Goal: Transaction & Acquisition: Purchase product/service

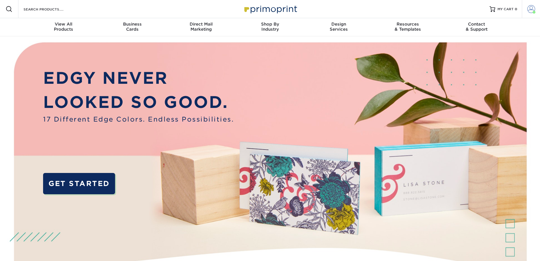
click at [532, 9] on span at bounding box center [532, 9] width 8 height 8
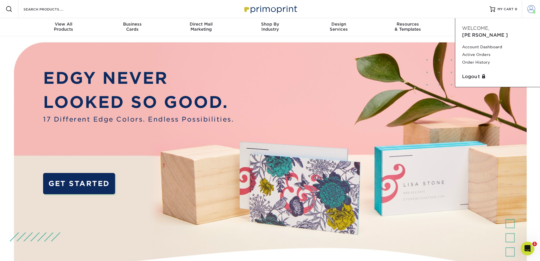
click at [532, 9] on span at bounding box center [532, 9] width 8 height 8
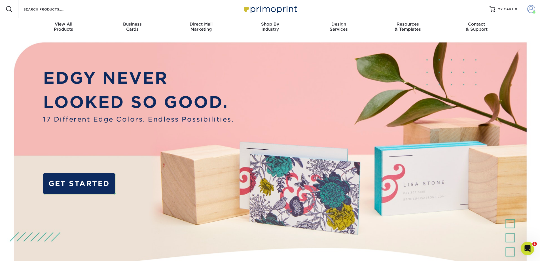
click at [532, 8] on span at bounding box center [532, 9] width 8 height 8
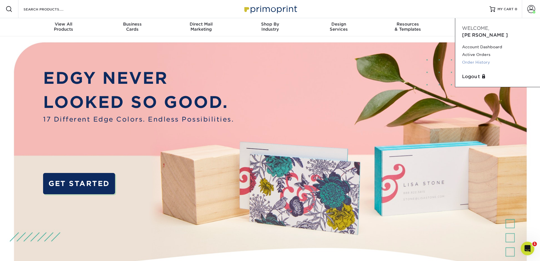
click at [487, 58] on link "Order History" at bounding box center [497, 62] width 71 height 8
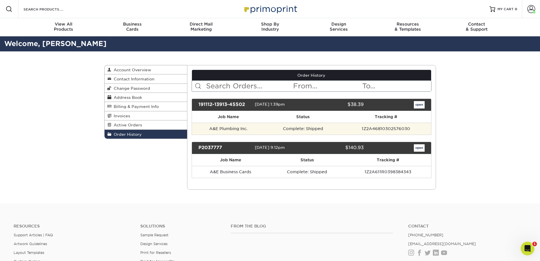
click at [238, 129] on td "A&E Plumbing Inc." at bounding box center [228, 129] width 73 height 12
click at [400, 127] on td "1Z2A46810302576030" at bounding box center [386, 129] width 90 height 12
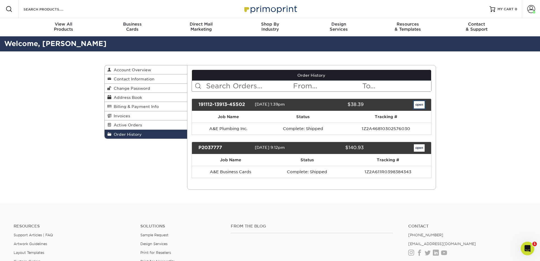
click at [420, 104] on link "open" at bounding box center [419, 104] width 11 height 7
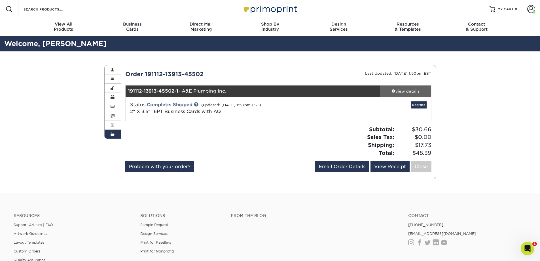
click at [405, 88] on div "view details" at bounding box center [405, 91] width 51 height 6
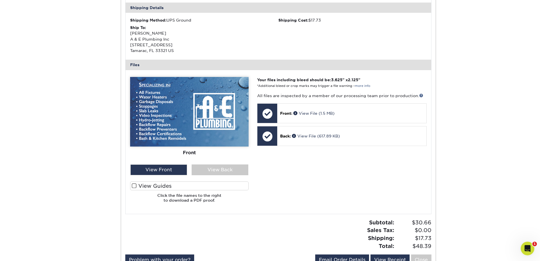
scroll to position [170, 0]
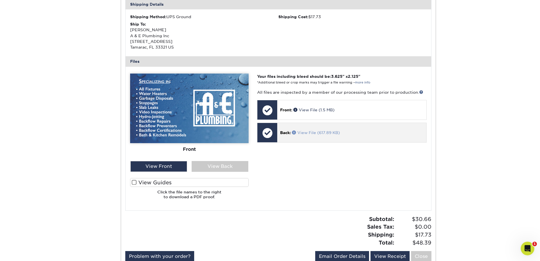
click at [319, 131] on link "View File (617.89 KB)" at bounding box center [316, 132] width 48 height 5
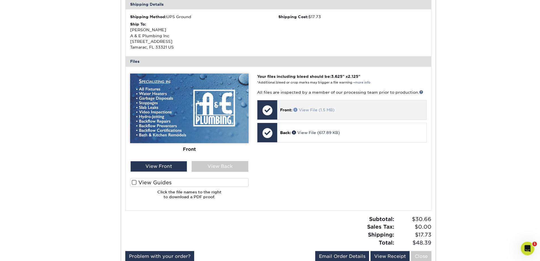
click at [308, 109] on link "View File (1.5 MB)" at bounding box center [314, 110] width 41 height 5
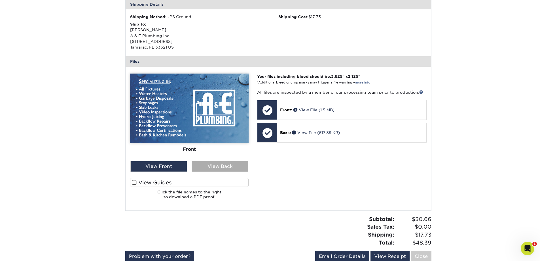
click at [218, 164] on div "View Back" at bounding box center [220, 166] width 57 height 11
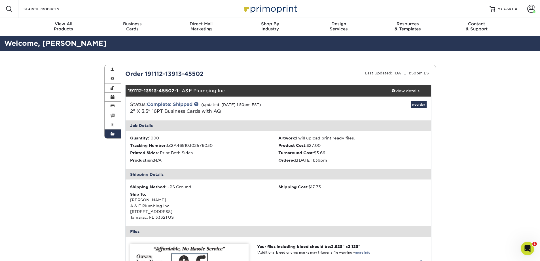
scroll to position [0, 0]
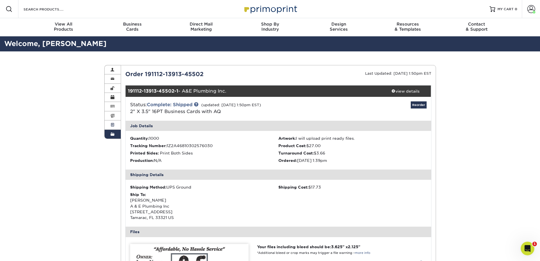
click at [109, 125] on link "Active Orders" at bounding box center [113, 124] width 16 height 9
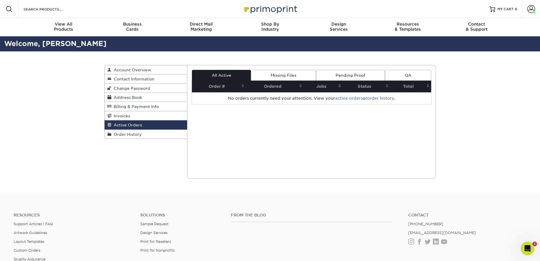
click at [121, 107] on span "Billing & Payment Info" at bounding box center [134, 106] width 47 height 5
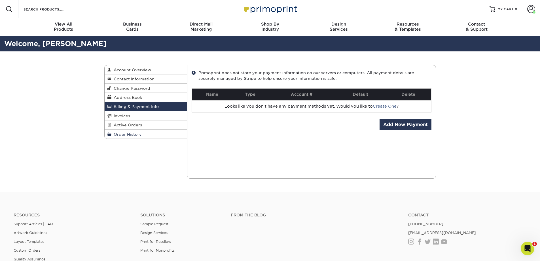
click at [124, 133] on span "Order History" at bounding box center [126, 134] width 30 height 5
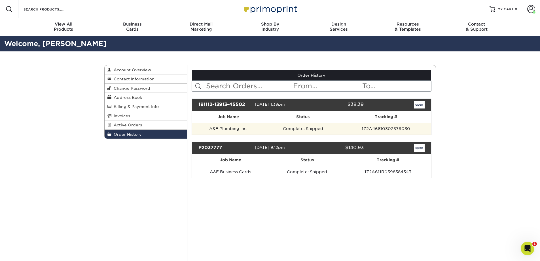
click at [401, 129] on td "1Z2A46810302576030" at bounding box center [386, 129] width 90 height 12
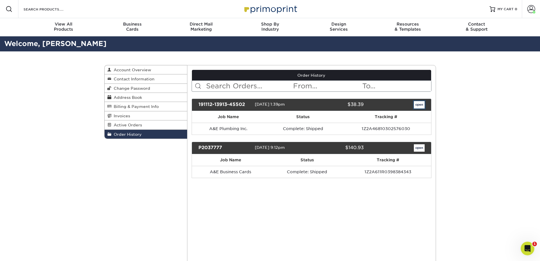
click at [424, 104] on link "open" at bounding box center [419, 104] width 11 height 7
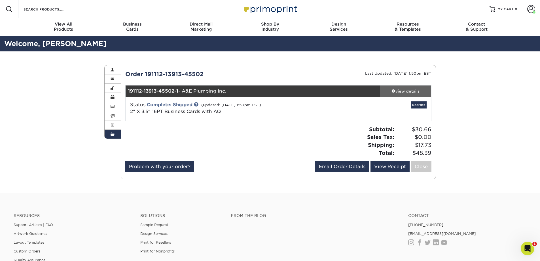
click at [405, 89] on div "view details" at bounding box center [405, 91] width 51 height 6
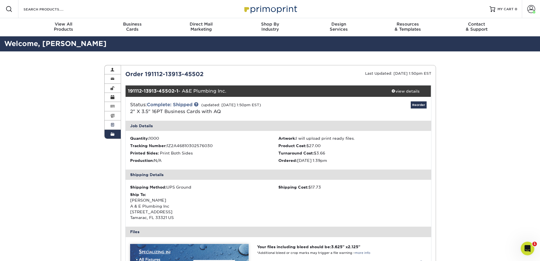
click at [113, 128] on link "Active Orders" at bounding box center [113, 124] width 16 height 9
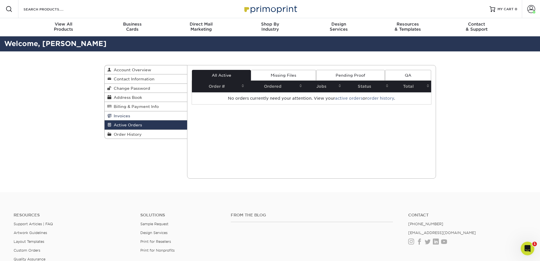
click at [127, 117] on span "Invoices" at bounding box center [120, 115] width 19 height 5
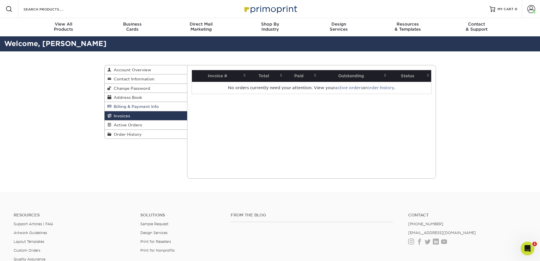
click at [127, 107] on span "Billing & Payment Info" at bounding box center [134, 106] width 47 height 5
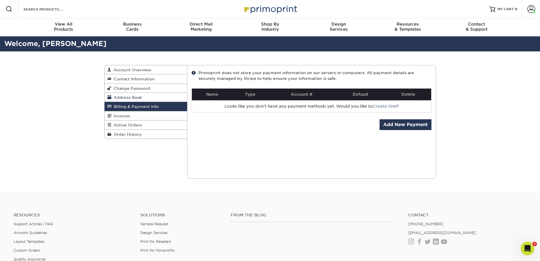
click at [129, 97] on span "Address Book" at bounding box center [126, 97] width 31 height 5
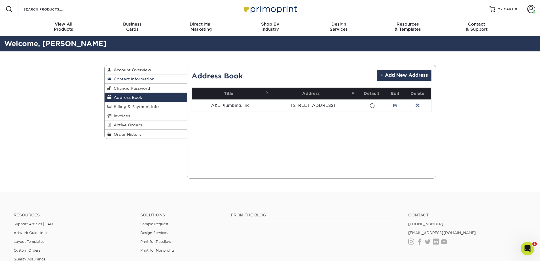
click at [131, 78] on span "Contact Information" at bounding box center [132, 79] width 43 height 5
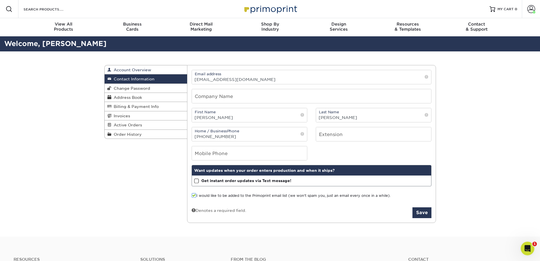
click at [133, 71] on span "Account Overview" at bounding box center [131, 70] width 40 height 5
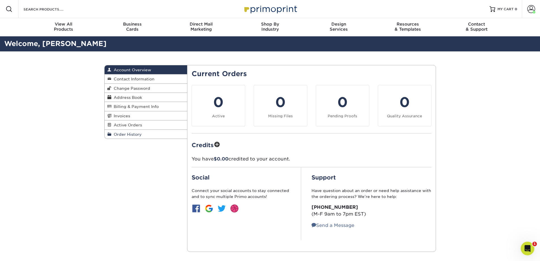
click at [134, 136] on span "Order History" at bounding box center [126, 134] width 30 height 5
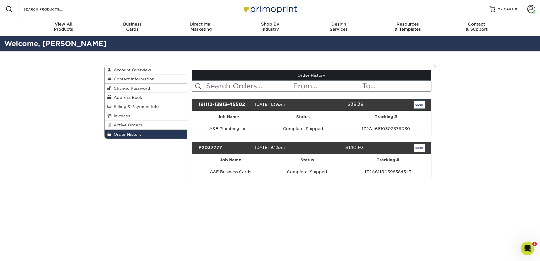
click at [420, 104] on link "open" at bounding box center [419, 104] width 11 height 7
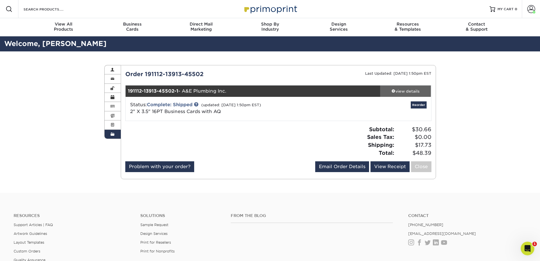
click at [411, 91] on div "view details" at bounding box center [405, 91] width 51 height 6
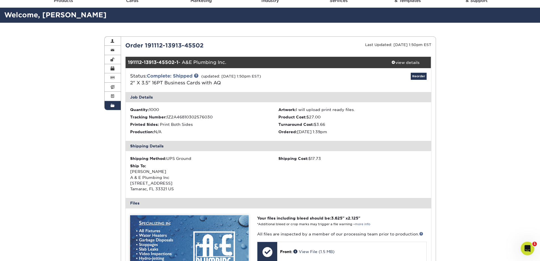
scroll to position [28, 0]
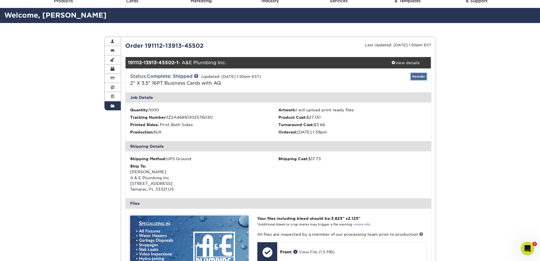
click at [420, 75] on link "Reorder" at bounding box center [419, 76] width 16 height 7
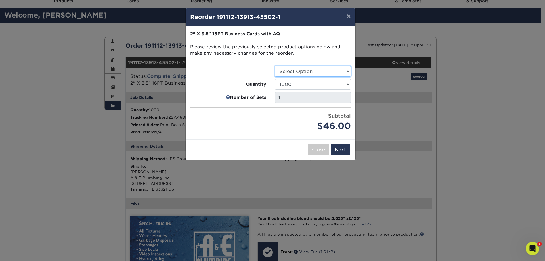
click at [321, 71] on select "Select Option Business Cards" at bounding box center [313, 71] width 76 height 11
select select "3b5148f1-0588-4f88-a218-97bcfdce65c1"
click at [275, 66] on select "Select Option Business Cards" at bounding box center [313, 71] width 76 height 11
click at [350, 15] on button "×" at bounding box center [348, 16] width 13 height 16
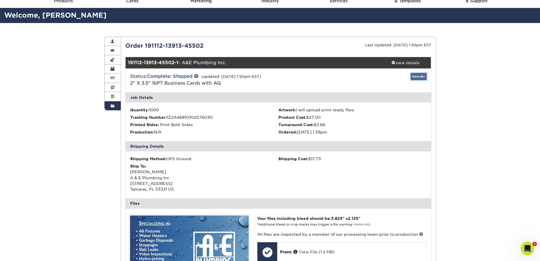
click at [421, 75] on link "Reorder" at bounding box center [419, 76] width 16 height 7
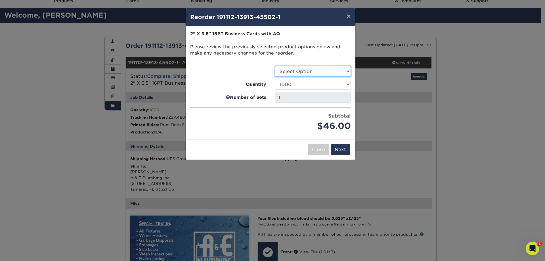
click at [346, 71] on select "Select Option Business Cards" at bounding box center [313, 71] width 76 height 11
select select "3b5148f1-0588-4f88-a218-97bcfdce65c1"
click at [275, 66] on select "Select Option Business Cards" at bounding box center [313, 71] width 76 height 11
click at [343, 149] on button "Next" at bounding box center [340, 149] width 19 height 11
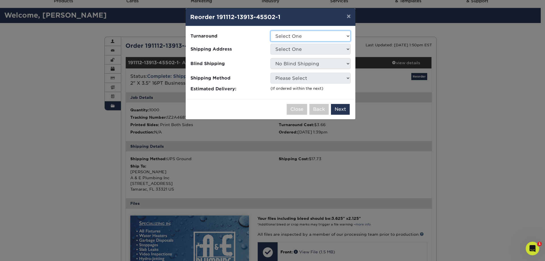
click at [290, 37] on select "Select One 2-4 Business Days 2 Day Next Business Day" at bounding box center [310, 36] width 80 height 11
click at [349, 16] on button "×" at bounding box center [348, 16] width 13 height 16
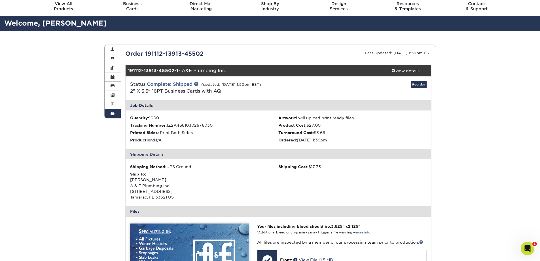
scroll to position [18, 0]
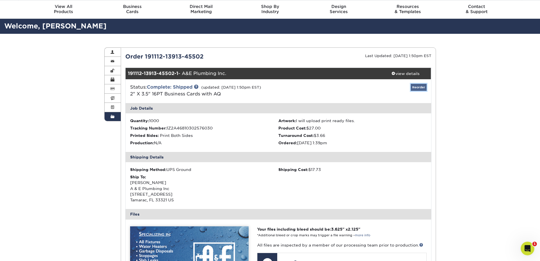
click at [418, 88] on link "Reorder" at bounding box center [419, 87] width 16 height 7
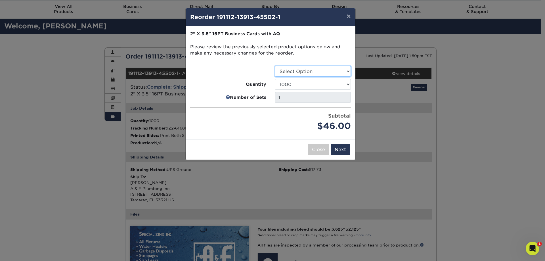
click at [294, 72] on select "Select Option Business Cards" at bounding box center [313, 71] width 76 height 11
select select "3b5148f1-0588-4f88-a218-97bcfdce65c1"
click at [275, 66] on select "Select Option Business Cards" at bounding box center [313, 71] width 76 height 11
click at [343, 151] on button "Next" at bounding box center [340, 149] width 19 height 11
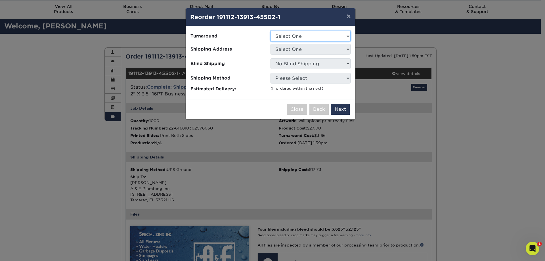
click at [298, 37] on select "Select One 2-4 Business Days 2 Day Next Business Day" at bounding box center [310, 36] width 80 height 11
select select "450b0331-818c-498d-bfc2-f0e395386891"
click at [270, 31] on select "Select One 2-4 Business Days 2 Day Next Business Day" at bounding box center [310, 36] width 80 height 11
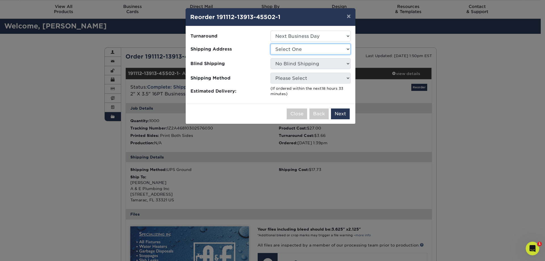
click at [304, 51] on select "Select One A&E Plumbing, Inc." at bounding box center [310, 49] width 80 height 11
select select "41778"
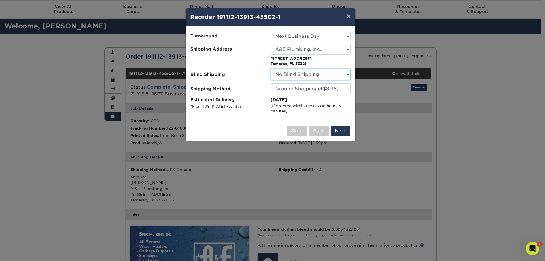
click at [338, 75] on select "No Blind Shipping A&E Plumbing, Inc." at bounding box center [310, 74] width 80 height 11
select select "41778"
click at [270, 69] on select "No Blind Shipping A&E Plumbing, Inc." at bounding box center [310, 74] width 80 height 11
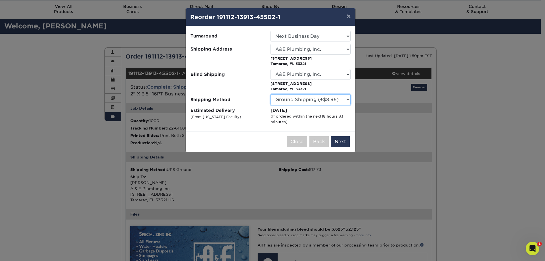
click at [307, 101] on select "Please Select Ground Shipping (+$8.96) 3 Day Shipping Service (+$20.29) 2 Day A…" at bounding box center [310, 99] width 80 height 11
click at [270, 94] on select "Please Select Ground Shipping (+$8.96) 3 Day Shipping Service (+$20.29) 2 Day A…" at bounding box center [310, 99] width 80 height 11
click at [341, 141] on button "Next" at bounding box center [340, 141] width 19 height 11
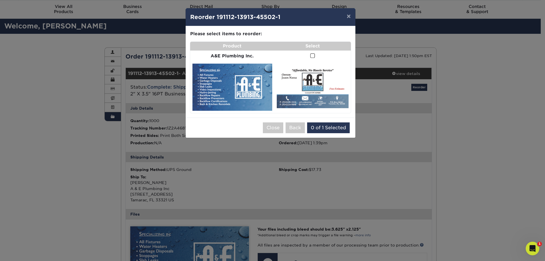
click at [310, 56] on td at bounding box center [312, 55] width 76 height 11
click at [312, 56] on span at bounding box center [312, 55] width 5 height 5
click at [0, 0] on input "checkbox" at bounding box center [0, 0] width 0 height 0
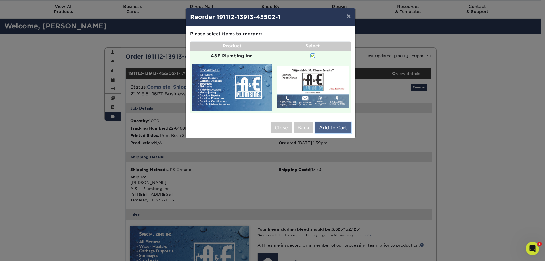
click at [336, 127] on button "Add to Cart" at bounding box center [332, 127] width 35 height 11
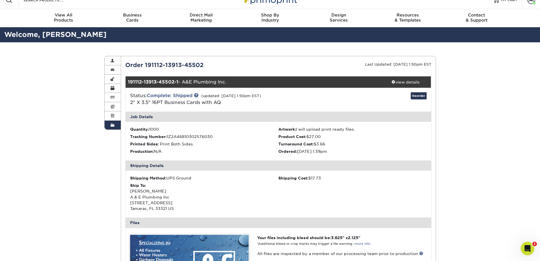
scroll to position [0, 0]
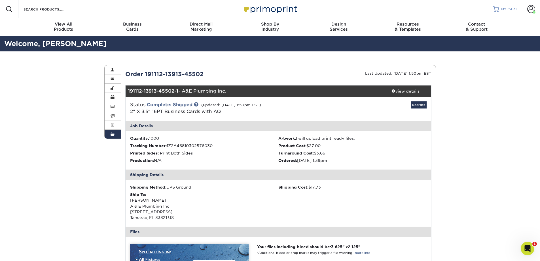
click at [498, 7] on div at bounding box center [497, 9] width 6 height 6
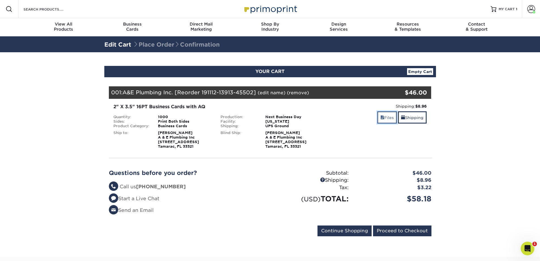
click at [386, 117] on link "Files" at bounding box center [388, 117] width 20 height 12
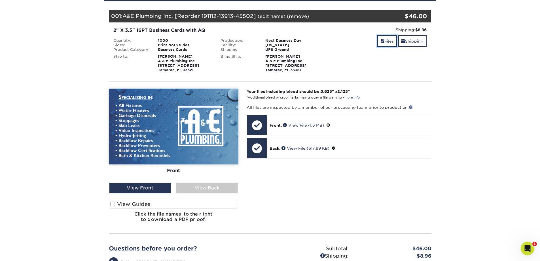
scroll to position [85, 0]
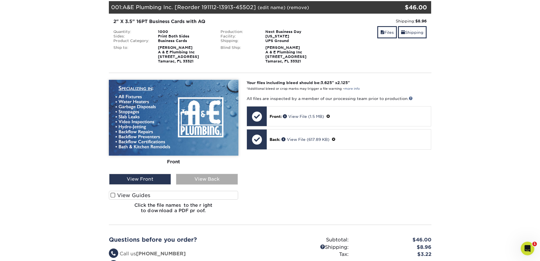
click at [220, 178] on div "View Back" at bounding box center [207, 179] width 62 height 11
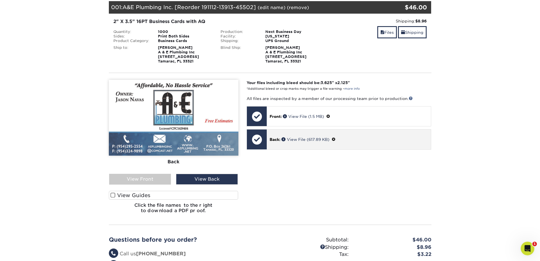
click at [336, 139] on span at bounding box center [334, 139] width 4 height 5
click at [278, 146] on link "Ok" at bounding box center [276, 146] width 12 height 9
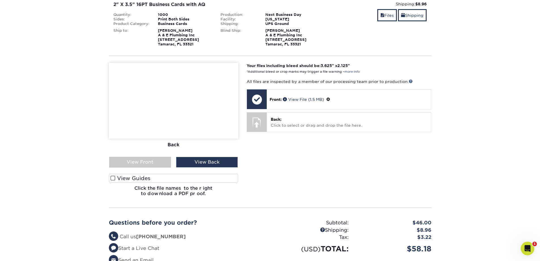
scroll to position [113, 0]
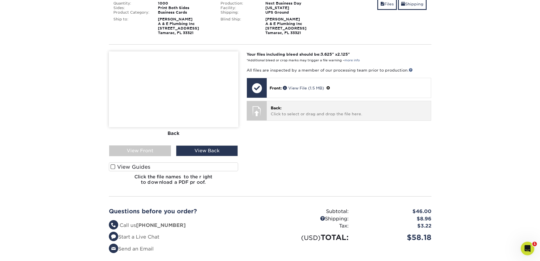
click at [298, 110] on p "Back: Click to select or drag and drop the file here." at bounding box center [349, 111] width 156 height 12
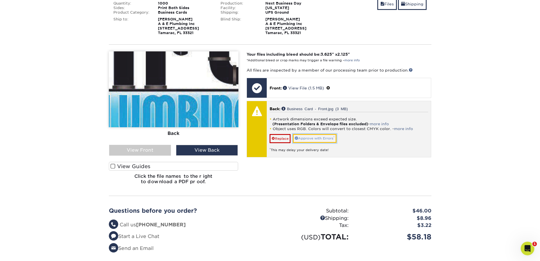
click at [314, 138] on link "Approve with Errors *" at bounding box center [315, 138] width 44 height 9
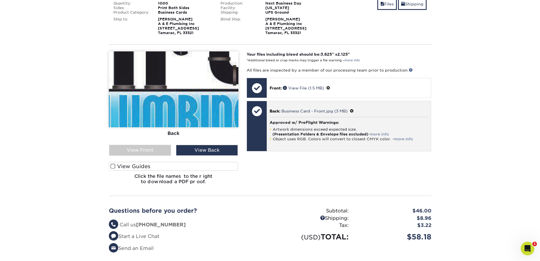
click at [353, 111] on span at bounding box center [352, 111] width 4 height 5
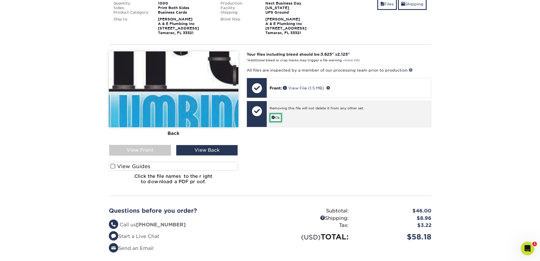
click at [277, 115] on link "Ok" at bounding box center [276, 117] width 12 height 9
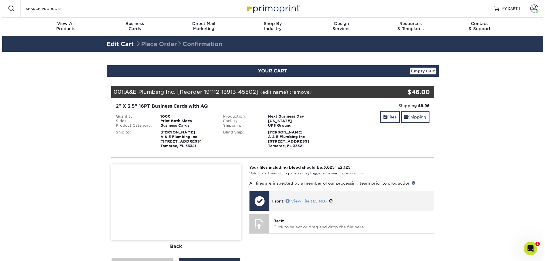
scroll to position [0, 0]
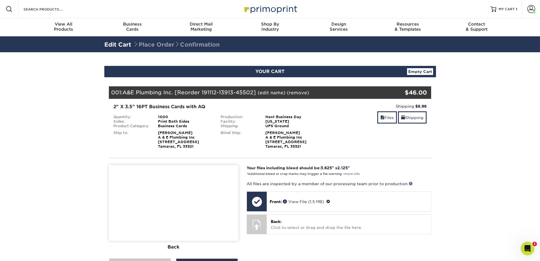
click at [272, 94] on link "(edit name)" at bounding box center [272, 92] width 28 height 5
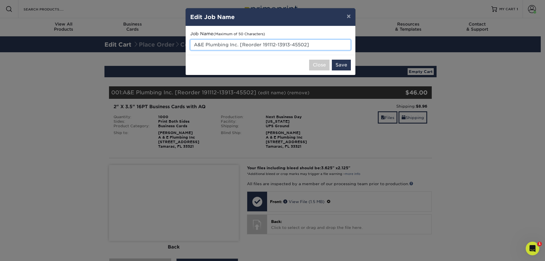
click at [321, 45] on input "A&E Plumbing Inc. [Reorder 191112-13913-45502]" at bounding box center [270, 44] width 161 height 11
type input "A&E Plumbing Inc. (Updated Card)"
click at [341, 66] on button "Save" at bounding box center [341, 65] width 19 height 11
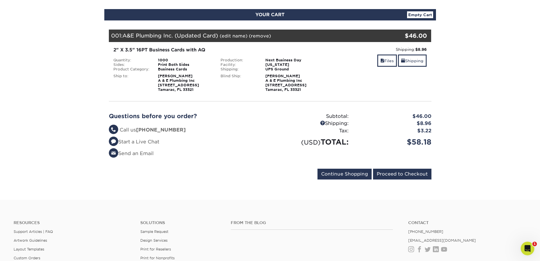
scroll to position [85, 0]
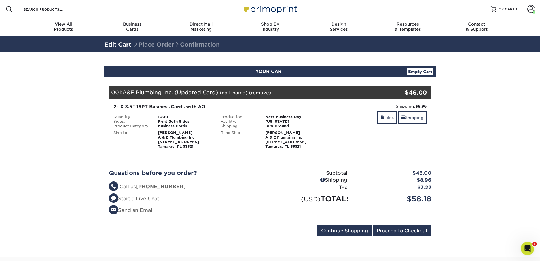
click at [232, 93] on link "(edit name)" at bounding box center [234, 92] width 28 height 5
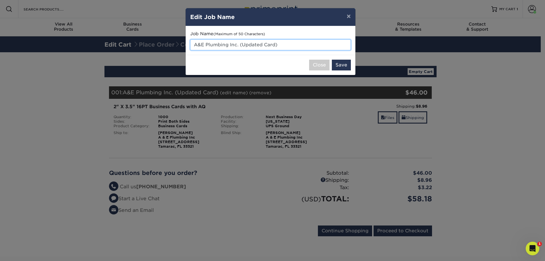
click at [264, 43] on input "A&E Plumbing Inc. (Updated Card)" at bounding box center [270, 44] width 161 height 11
click at [345, 63] on button "Save" at bounding box center [341, 65] width 19 height 11
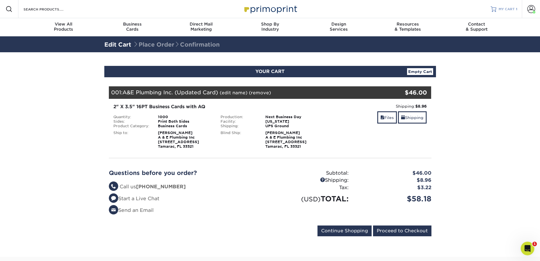
click at [513, 9] on span "MY CART" at bounding box center [507, 9] width 16 height 5
click at [381, 117] on span at bounding box center [383, 117] width 4 height 5
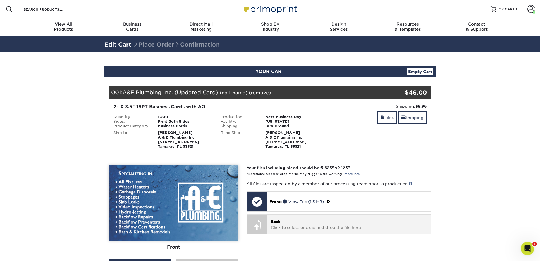
click at [289, 224] on p "Back: Click to select or drag and drop the file here." at bounding box center [349, 224] width 156 height 12
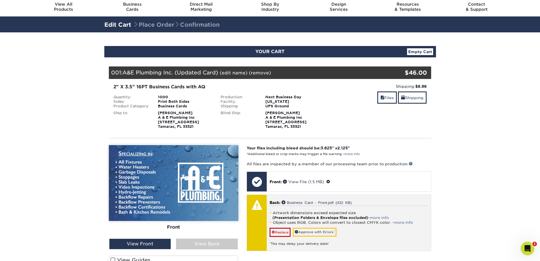
scroll to position [28, 0]
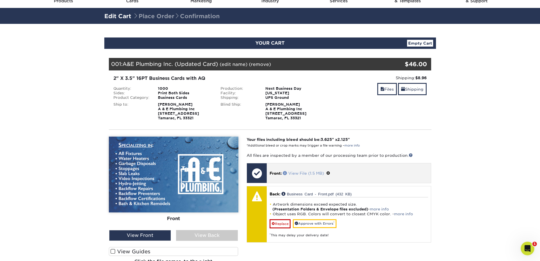
click at [310, 174] on link "View File (1.5 MB)" at bounding box center [303, 173] width 41 height 5
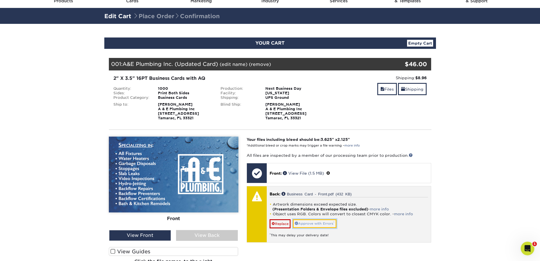
click at [331, 224] on link "Approve with Errors *" at bounding box center [315, 223] width 44 height 9
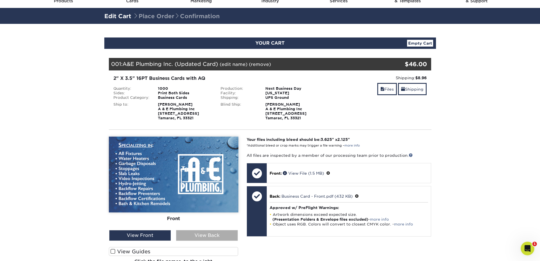
click at [220, 236] on div "View Back" at bounding box center [207, 235] width 62 height 11
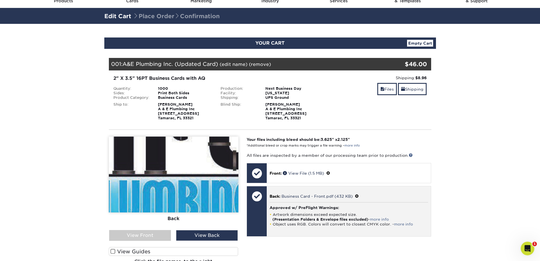
click at [358, 196] on span at bounding box center [357, 196] width 4 height 5
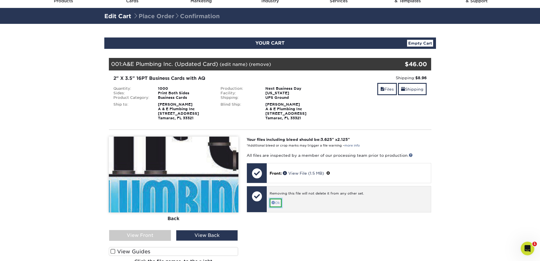
click at [278, 203] on link "Ok" at bounding box center [276, 202] width 12 height 9
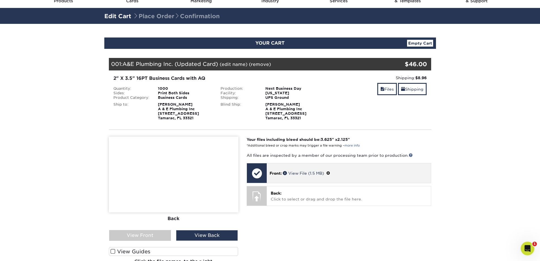
click at [293, 176] on div "Front: View File (1.5 MB)" at bounding box center [349, 173] width 164 height 20
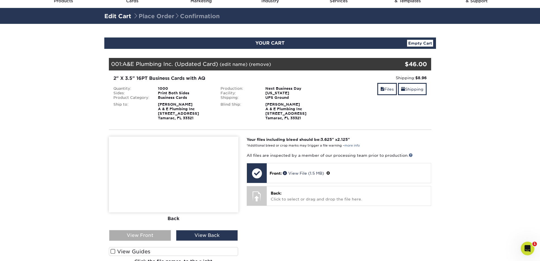
click at [129, 232] on div "View Front" at bounding box center [140, 235] width 62 height 11
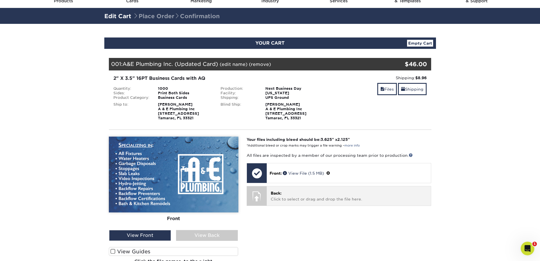
click at [288, 203] on div "Back: Click to select or drag and drop the file here. Choose file Business Card…" at bounding box center [349, 195] width 164 height 19
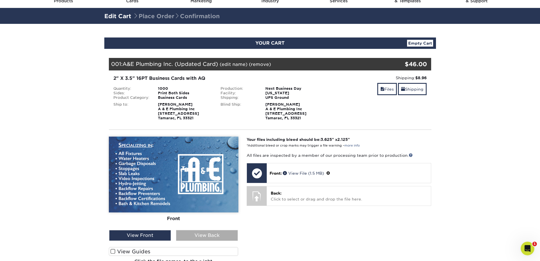
click at [203, 232] on div "View Back" at bounding box center [207, 235] width 62 height 11
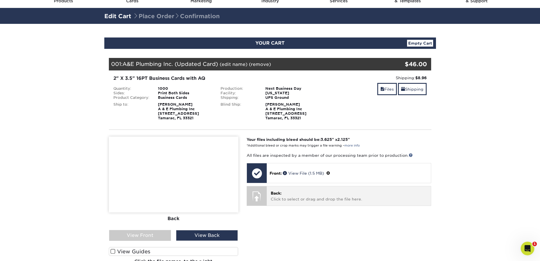
click at [288, 194] on p "Back: Click to select or drag and drop the file here." at bounding box center [349, 196] width 156 height 12
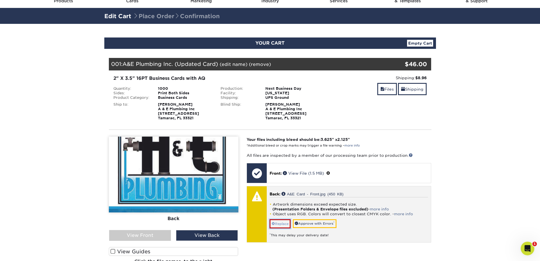
click at [285, 224] on link "Replace" at bounding box center [280, 223] width 21 height 9
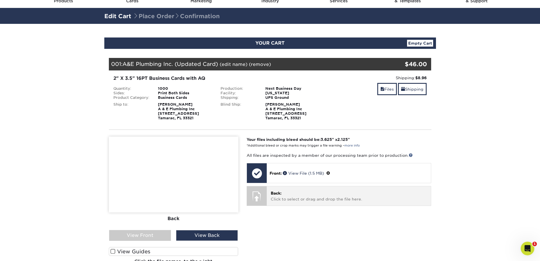
click at [290, 197] on p "Back: Click to select or drag and drop the file here." at bounding box center [349, 196] width 156 height 12
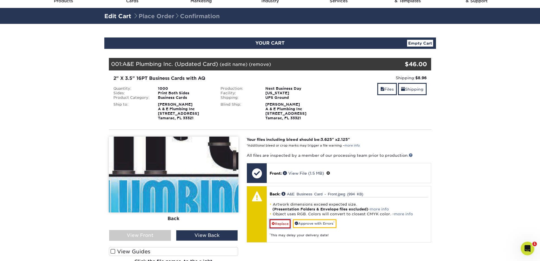
click at [280, 222] on link "Replace" at bounding box center [280, 223] width 21 height 9
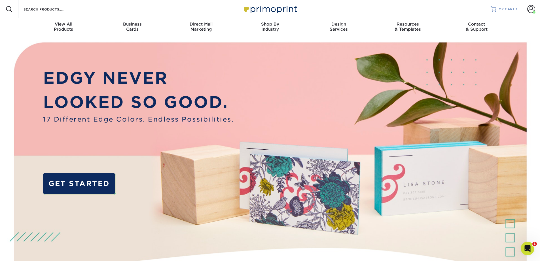
click at [508, 8] on span "MY CART" at bounding box center [507, 9] width 16 height 5
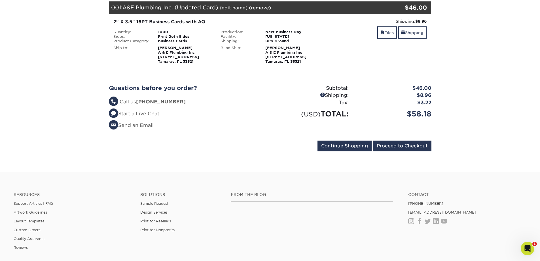
scroll to position [85, 0]
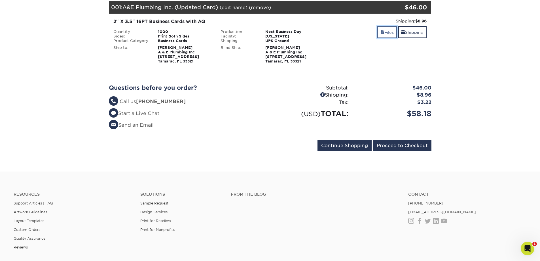
click at [390, 34] on link "Files" at bounding box center [388, 32] width 20 height 12
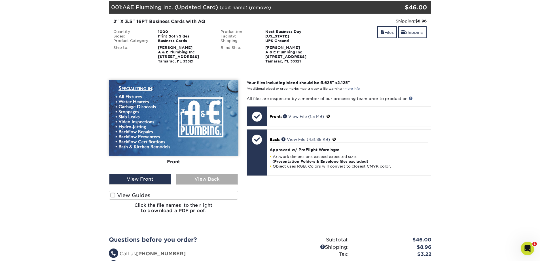
click at [207, 178] on div "View Back" at bounding box center [207, 179] width 62 height 11
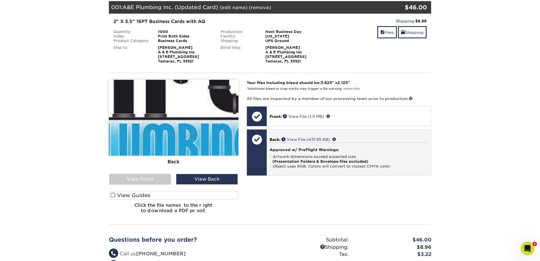
click at [336, 138] on span at bounding box center [335, 139] width 4 height 5
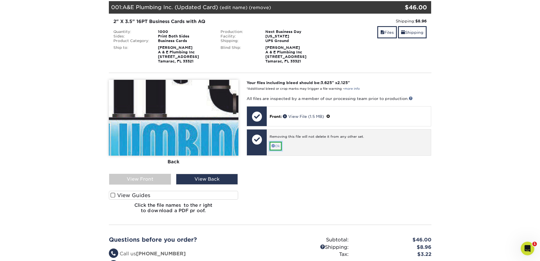
click at [277, 145] on link "Ok" at bounding box center [276, 146] width 12 height 9
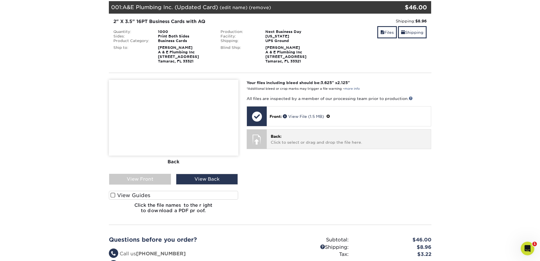
click at [286, 138] on p "Back: Click to select or drag and drop the file here." at bounding box center [349, 139] width 156 height 12
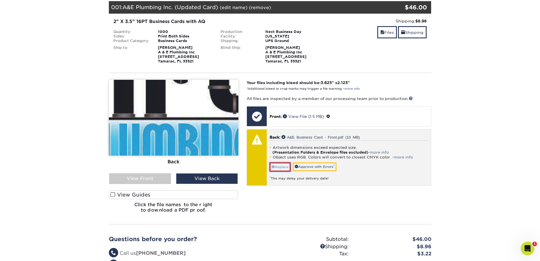
click at [285, 168] on link "Replace" at bounding box center [280, 166] width 21 height 9
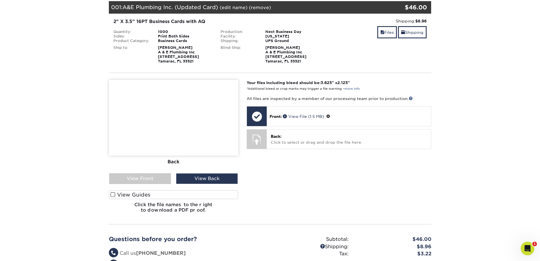
click at [479, 140] on section "YOUR CART Empty Cart Your Cart is Empty View Account Active Orders Order Histor…" at bounding box center [270, 144] width 540 height 355
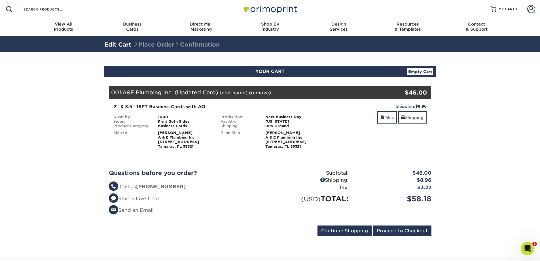
click at [387, 124] on div "Files Shipping" at bounding box center [377, 117] width 99 height 13
click at [387, 119] on link "Files" at bounding box center [388, 117] width 20 height 12
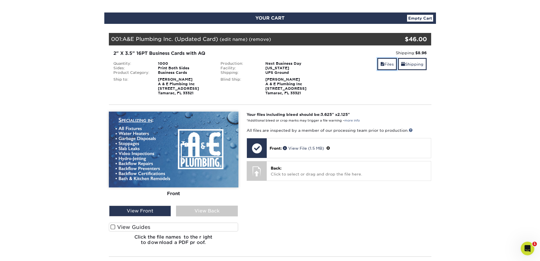
scroll to position [57, 0]
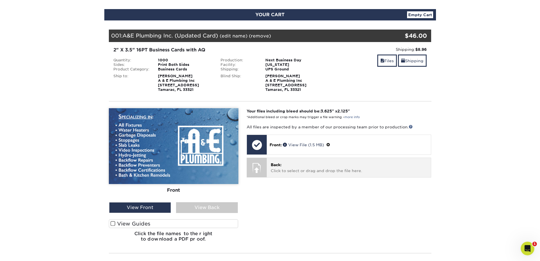
click at [280, 171] on p "Back: Click to select or drag and drop the file here." at bounding box center [349, 168] width 156 height 12
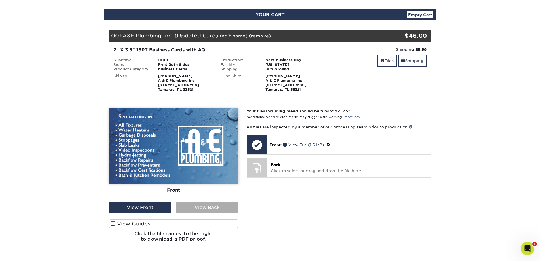
click at [207, 207] on div "View Back" at bounding box center [207, 207] width 62 height 11
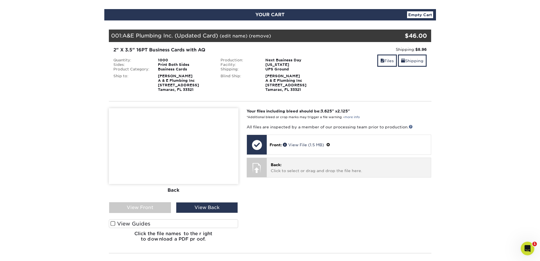
click at [289, 165] on p "Back: Click to select or drag and drop the file here." at bounding box center [349, 168] width 156 height 12
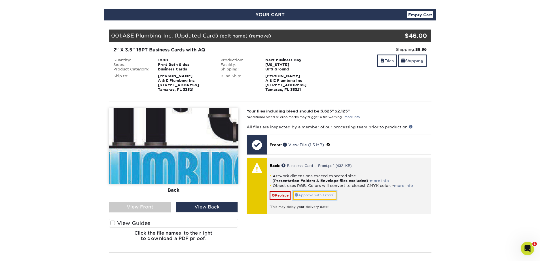
click at [313, 193] on link "Approve with Errors *" at bounding box center [315, 195] width 44 height 9
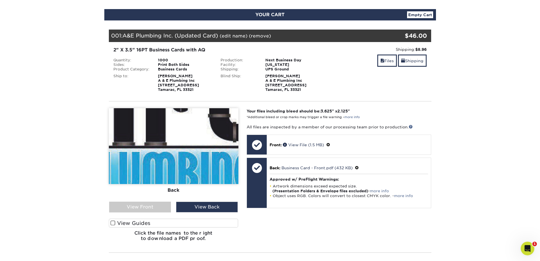
scroll to position [0, 0]
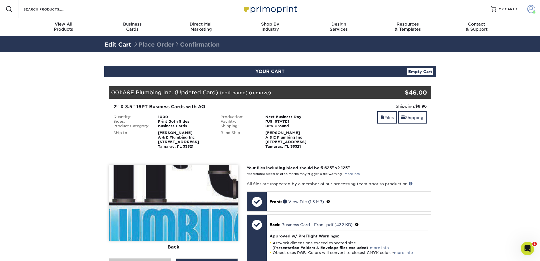
click at [529, 10] on span at bounding box center [532, 9] width 8 height 8
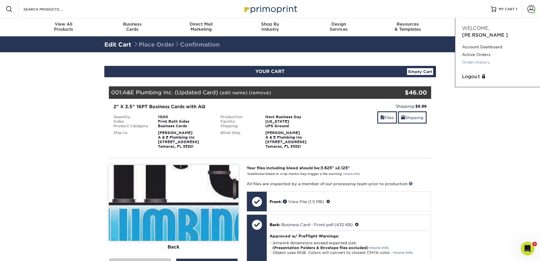
click at [488, 58] on link "Order History" at bounding box center [497, 62] width 71 height 8
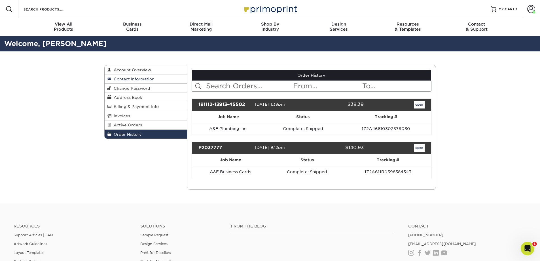
click at [130, 80] on span "Contact Information" at bounding box center [132, 79] width 43 height 5
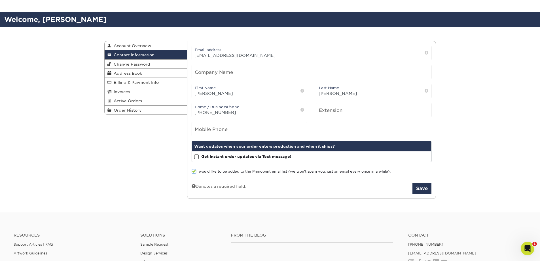
scroll to position [57, 0]
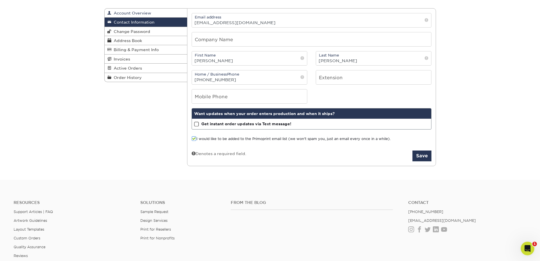
click at [138, 13] on span "Account Overview" at bounding box center [131, 13] width 40 height 5
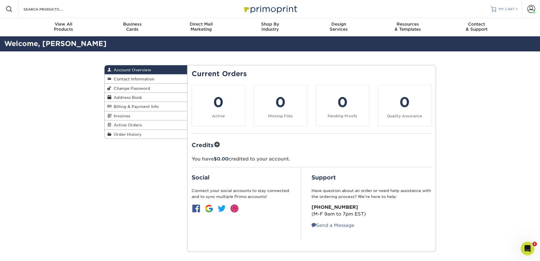
click at [510, 7] on span "MY CART" at bounding box center [507, 9] width 16 height 5
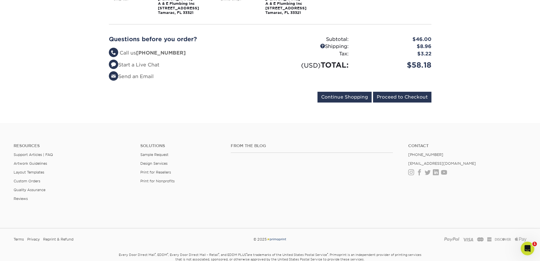
scroll to position [48, 0]
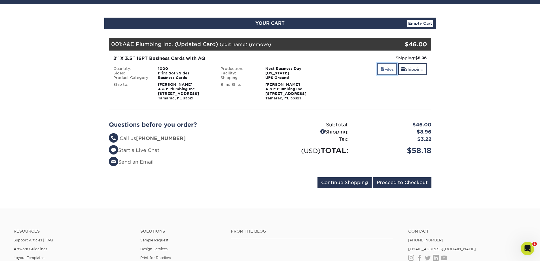
click at [384, 70] on link "Files" at bounding box center [388, 69] width 20 height 12
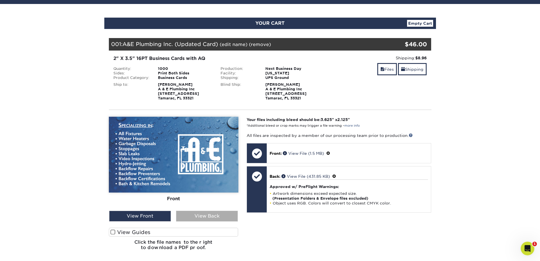
click at [223, 217] on div "View Back" at bounding box center [207, 216] width 62 height 11
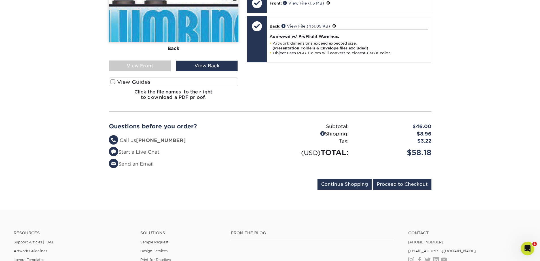
scroll to position [199, 0]
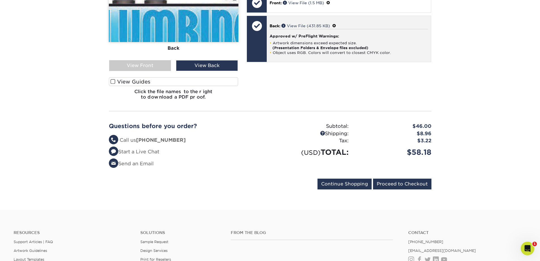
click at [336, 26] on span at bounding box center [335, 26] width 4 height 5
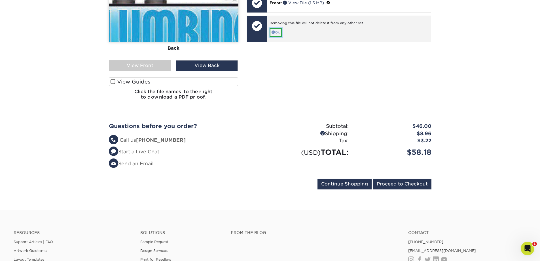
click at [278, 32] on link "Ok" at bounding box center [276, 32] width 12 height 9
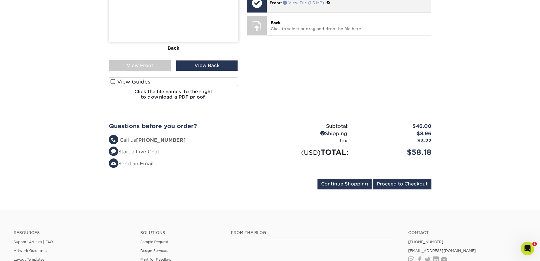
scroll to position [142, 0]
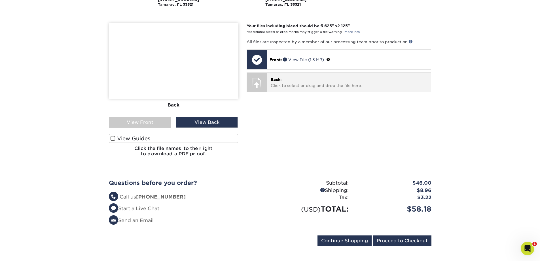
click at [305, 84] on p "Back: Click to select or drag and drop the file here." at bounding box center [349, 83] width 156 height 12
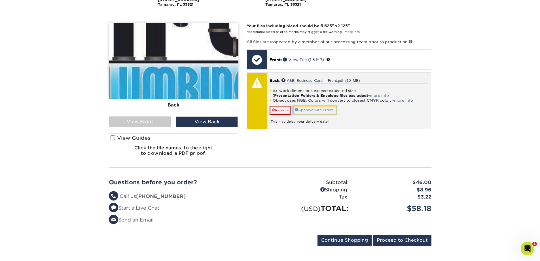
click at [328, 111] on link "Approve with Errors *" at bounding box center [315, 110] width 44 height 9
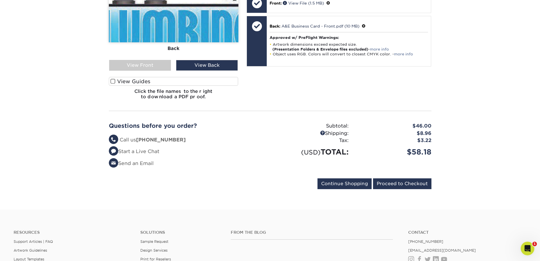
scroll to position [199, 0]
click at [404, 183] on input "Proceed to Checkout" at bounding box center [402, 183] width 58 height 11
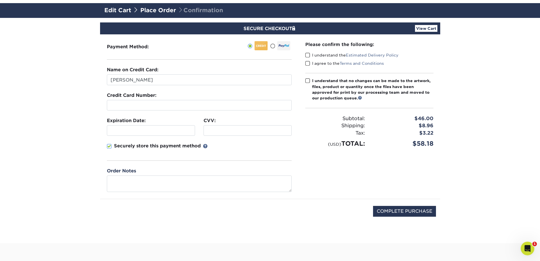
scroll to position [85, 0]
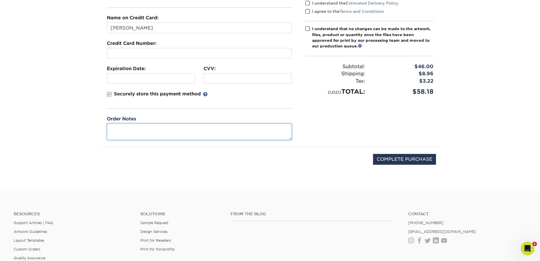
click at [188, 134] on textarea at bounding box center [199, 131] width 185 height 16
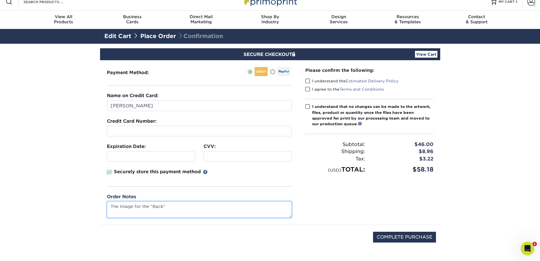
scroll to position [0, 0]
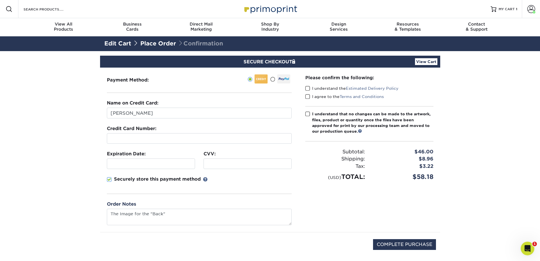
click at [110, 180] on span at bounding box center [109, 179] width 5 height 5
click at [0, 0] on input "Securely store this payment method" at bounding box center [0, 0] width 0 height 0
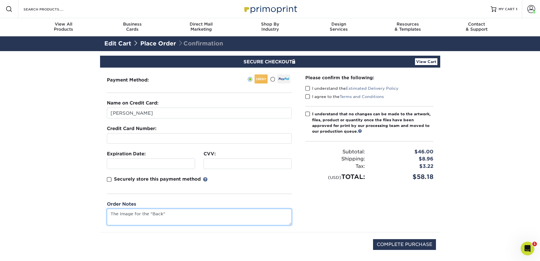
click at [187, 216] on textarea "The Image for the "Back"" at bounding box center [199, 217] width 185 height 16
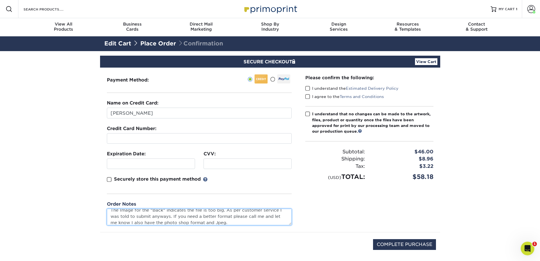
type textarea "The Image for the "Back" indicates the file is too big. As per customer service…"
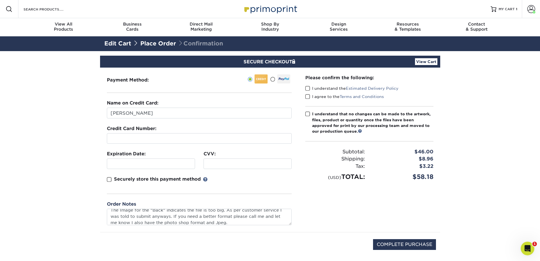
click at [308, 87] on span at bounding box center [308, 88] width 5 height 5
click at [0, 0] on input "I understand the Estimated Delivery Policy" at bounding box center [0, 0] width 0 height 0
click at [307, 96] on span at bounding box center [308, 96] width 5 height 5
click at [0, 0] on input "I agree to the Terms and Conditions" at bounding box center [0, 0] width 0 height 0
click at [307, 112] on span at bounding box center [308, 113] width 5 height 5
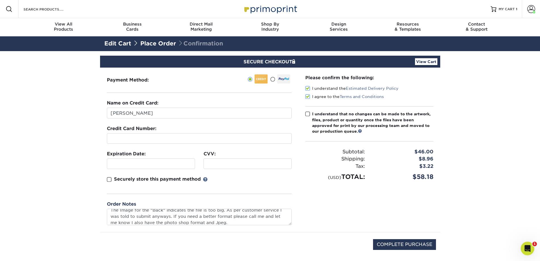
click at [0, 0] on input "I understand that no changes can be made to the artwork, files, product or quan…" at bounding box center [0, 0] width 0 height 0
click at [395, 243] on input "COMPLETE PURCHASE" at bounding box center [404, 244] width 63 height 11
type input "PROCESSING, PLEASE WAIT..."
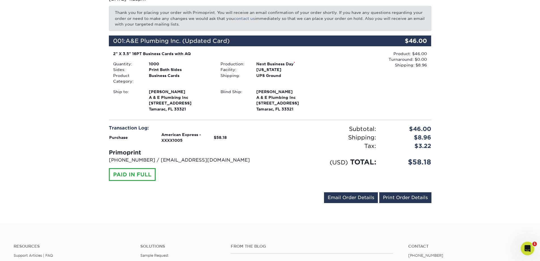
scroll to position [113, 0]
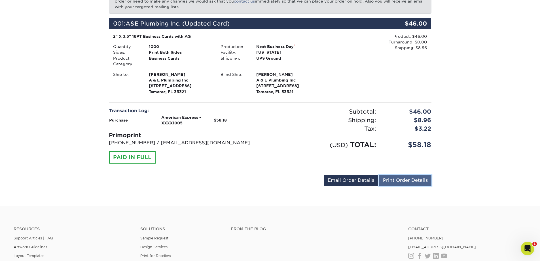
click at [407, 182] on link "Print Order Details" at bounding box center [406, 180] width 52 height 11
